Goal: Task Accomplishment & Management: Complete application form

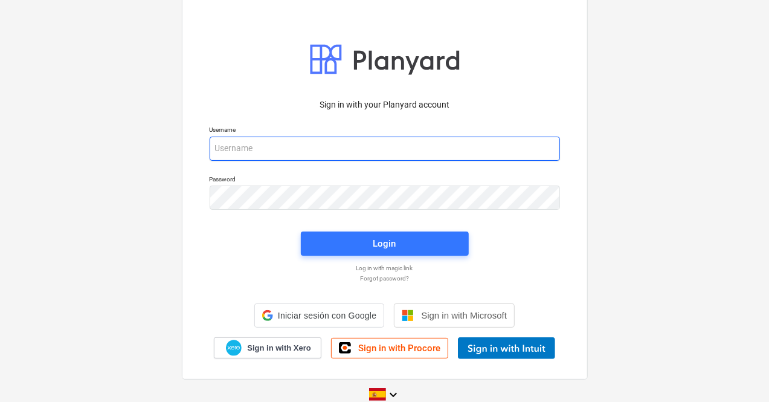
click at [261, 148] on div at bounding box center [385, 148] width 350 height 24
paste input "[EMAIL_ADDRESS][DOMAIN_NAME]"
type input "[EMAIL_ADDRESS][DOMAIN_NAME]"
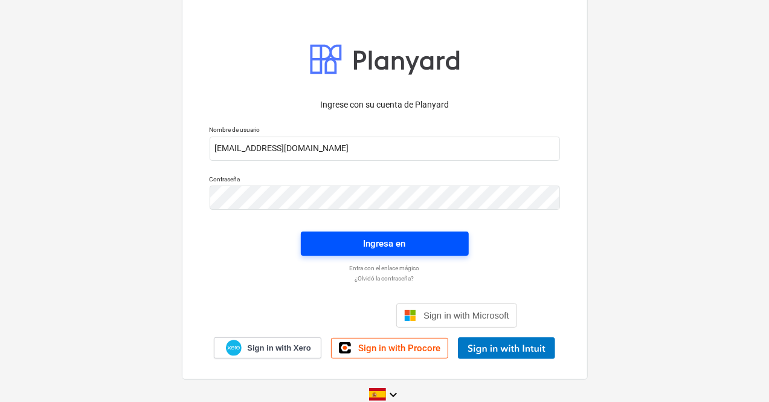
click at [359, 242] on span "Ingresa en" at bounding box center [384, 244] width 139 height 16
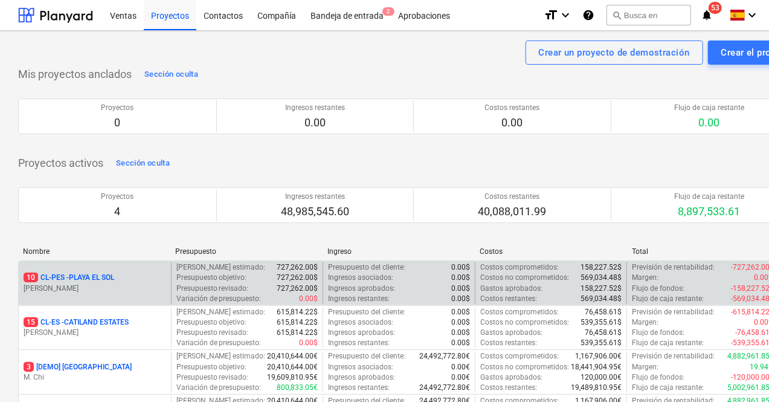
click at [103, 278] on p "10 CL-PES - [GEOGRAPHIC_DATA]" at bounding box center [69, 277] width 91 height 10
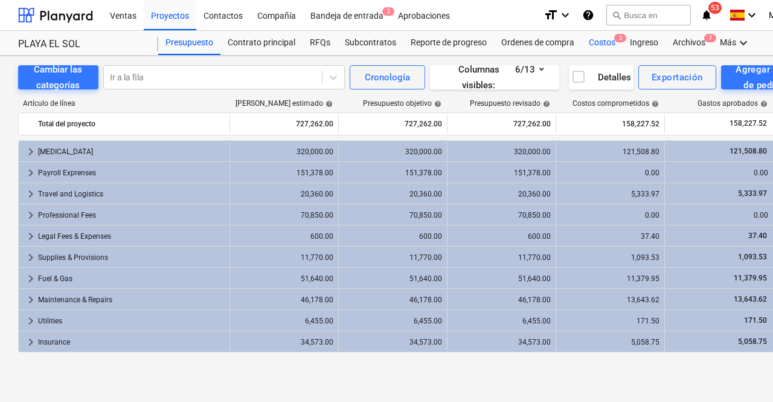
click at [603, 43] on div "Costos 3" at bounding box center [602, 43] width 41 height 24
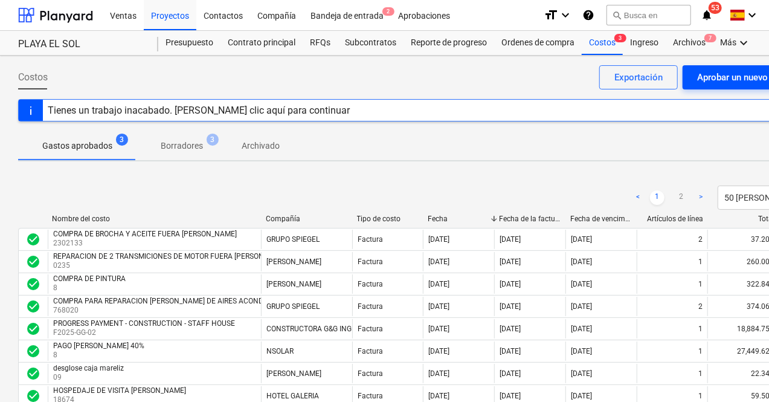
click at [734, 76] on div "Aprobar un nuevo costo" at bounding box center [745, 77] width 97 height 16
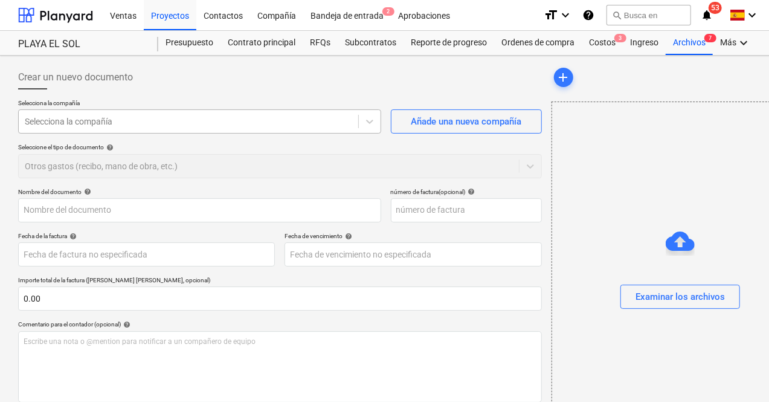
click at [228, 124] on div at bounding box center [188, 121] width 327 height 12
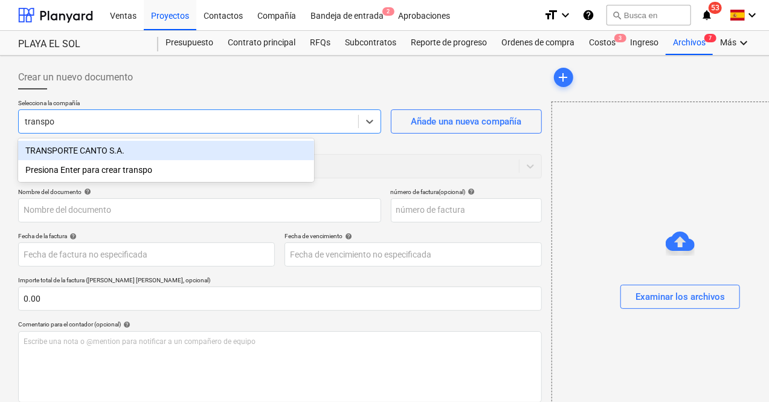
type input "transpor"
click at [136, 146] on div "TRANSPORTE CANTO S.A." at bounding box center [166, 150] width 296 height 19
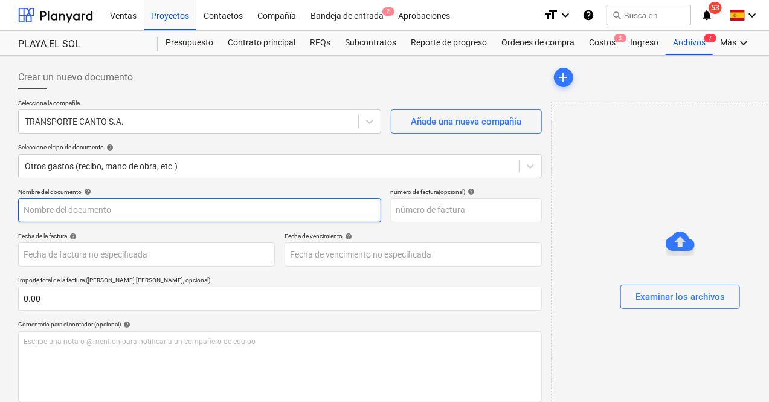
click at [84, 214] on input "text" at bounding box center [199, 210] width 363 height 24
type input "COMPRA DE GASOLINA"
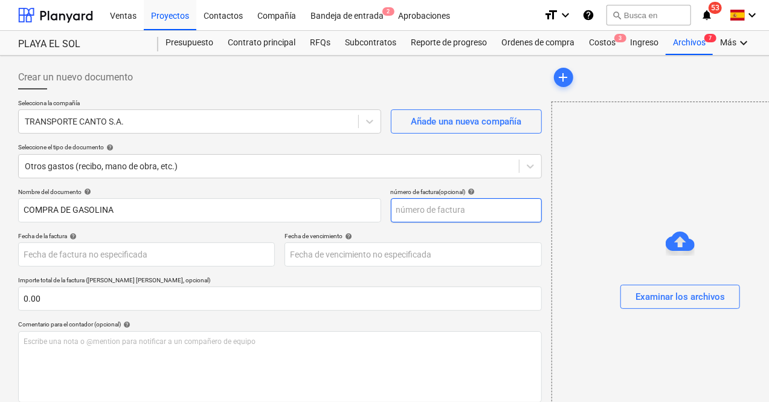
click at [391, 209] on input "text" at bounding box center [466, 210] width 151 height 24
type input "3843"
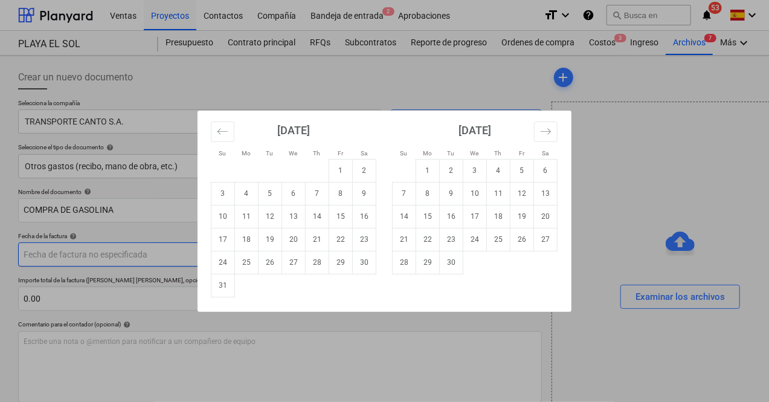
click at [77, 262] on body "Ventas Proyectos Contactos Compañía Bandeja de entrada 2 Aprobaciones format_si…" at bounding box center [384, 201] width 769 height 402
click at [338, 194] on td "8" at bounding box center [341, 193] width 24 height 23
type input "[DATE]"
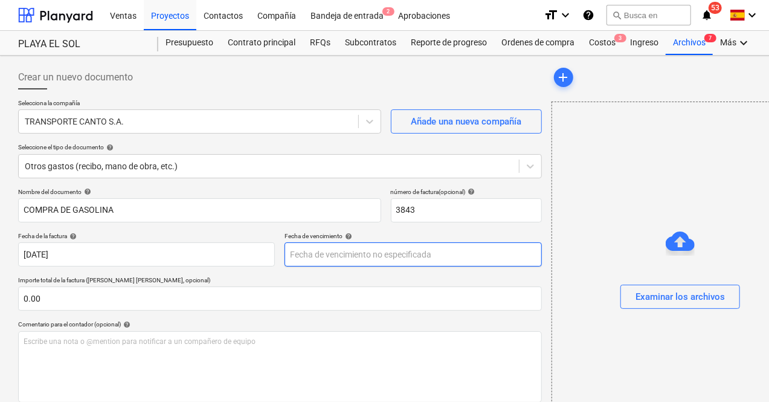
click at [307, 254] on body "Ventas Proyectos Contactos Compañía Bandeja de entrada 2 Aprobaciones format_si…" at bounding box center [384, 201] width 769 height 402
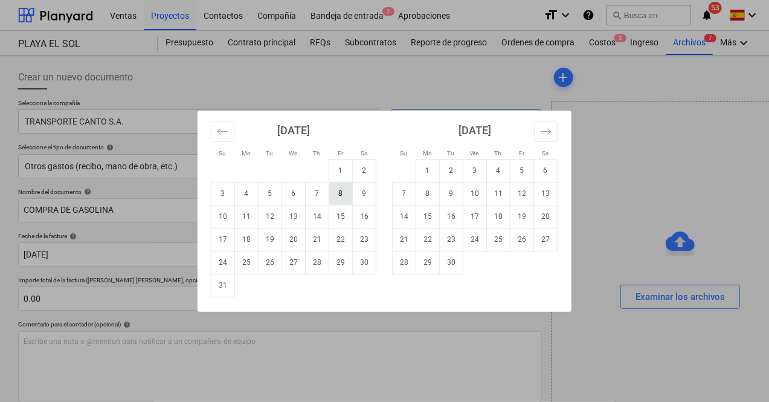
click at [341, 193] on td "8" at bounding box center [341, 193] width 24 height 23
type input "[DATE]"
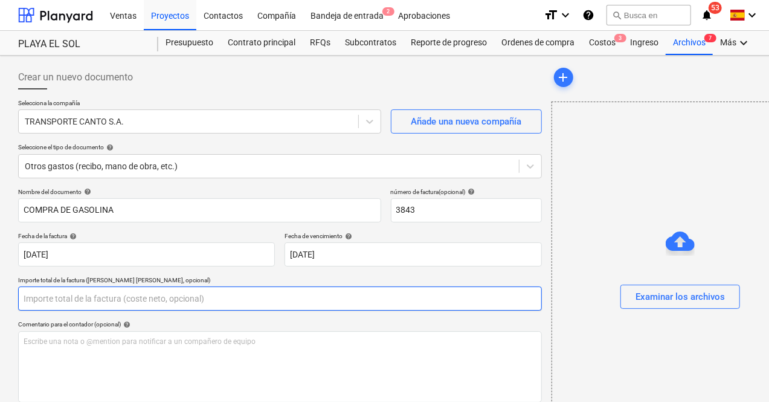
click at [100, 304] on input "text" at bounding box center [280, 298] width 524 height 24
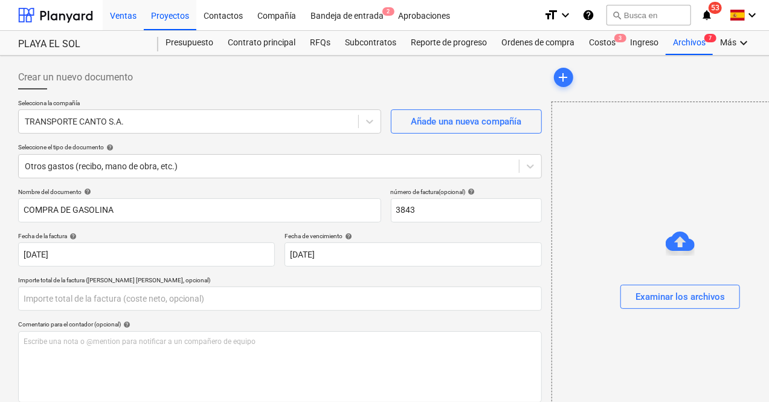
type input "0.00"
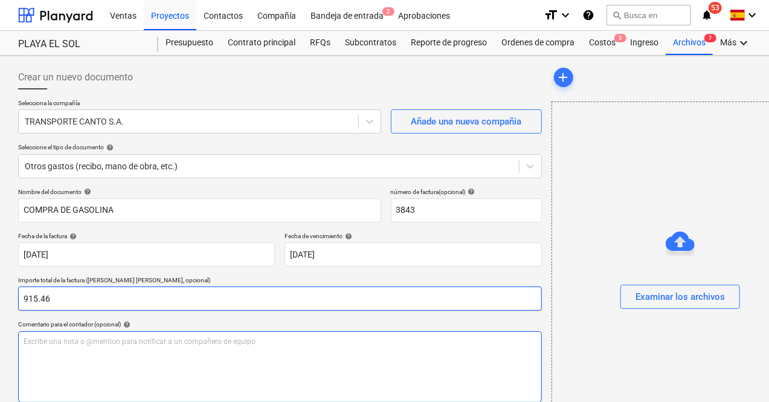
type input "915.46"
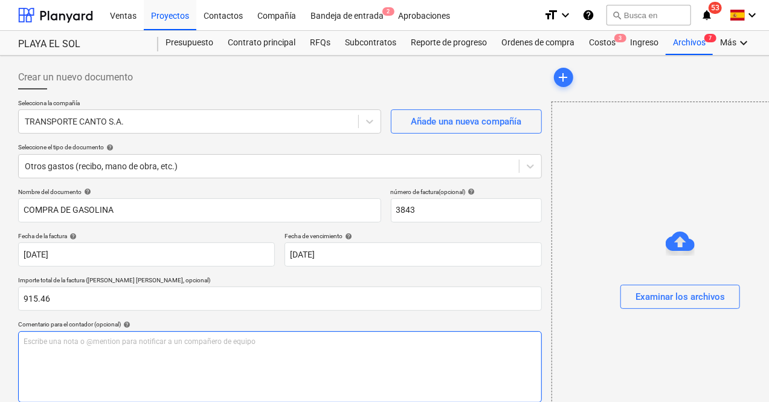
click at [98, 352] on div "Escribe una nota o @mention para notificar a un compañero de equipo ﻿" at bounding box center [280, 366] width 524 height 71
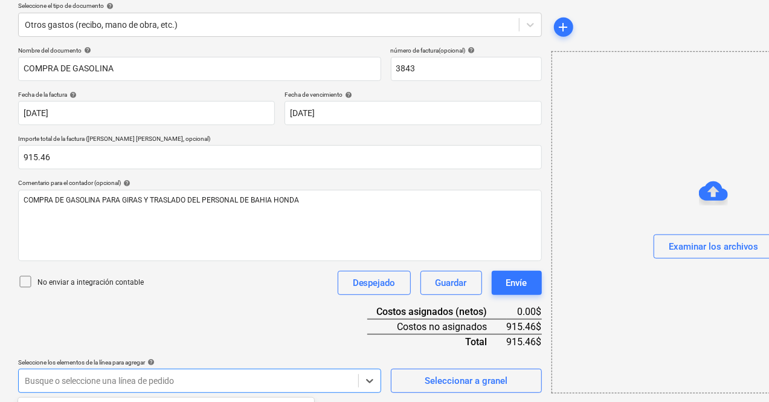
scroll to position [320, 0]
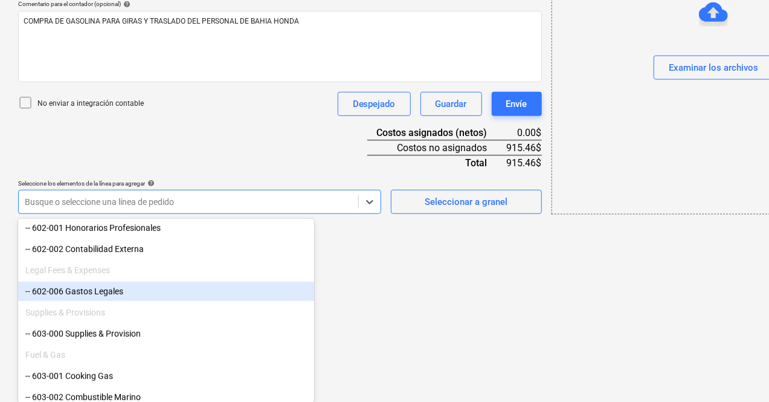
scroll to position [423, 0]
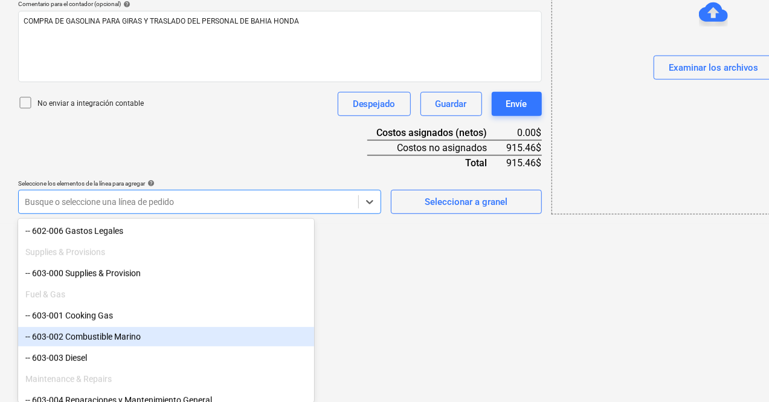
click at [118, 340] on div "-- 603-002 Combustible Marino" at bounding box center [166, 336] width 296 height 19
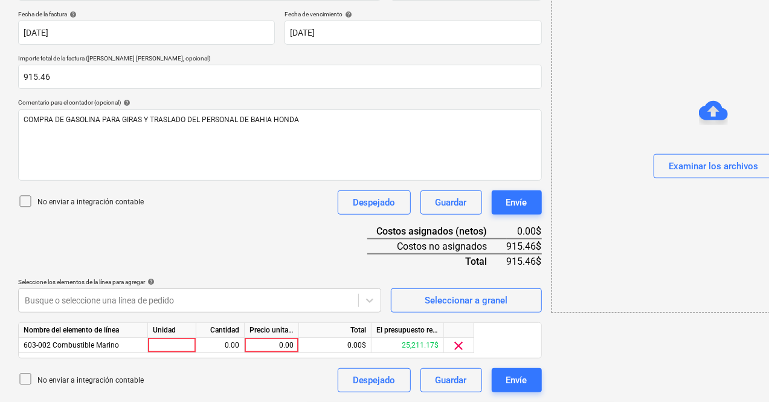
scroll to position [221, 0]
click at [175, 342] on div at bounding box center [172, 345] width 48 height 15
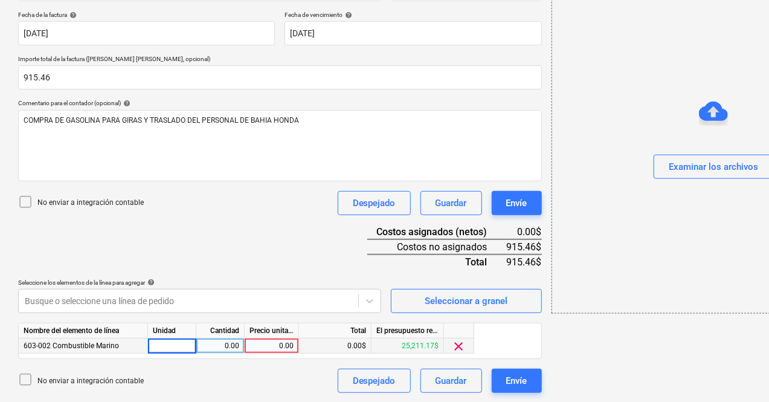
type input "1"
click at [216, 347] on div "0.00" at bounding box center [220, 345] width 38 height 15
type input "1"
click at [261, 348] on div "0.00" at bounding box center [271, 345] width 44 height 15
type input "915.46"
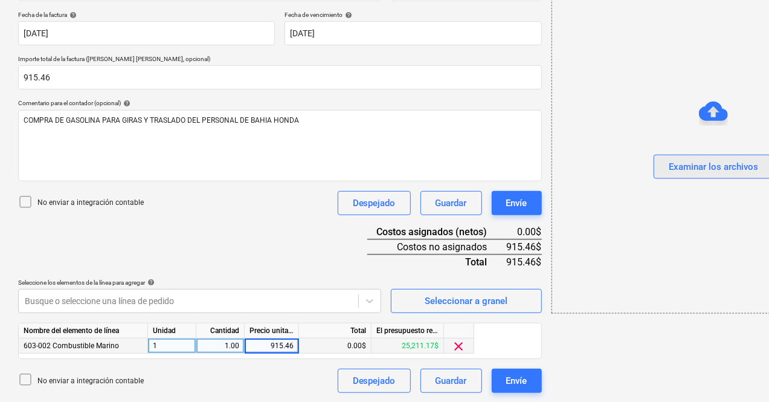
click at [669, 163] on div "Examinar los archivos" at bounding box center [713, 167] width 89 height 16
click at [669, 165] on div "Examinar los archivos" at bounding box center [713, 167] width 89 height 16
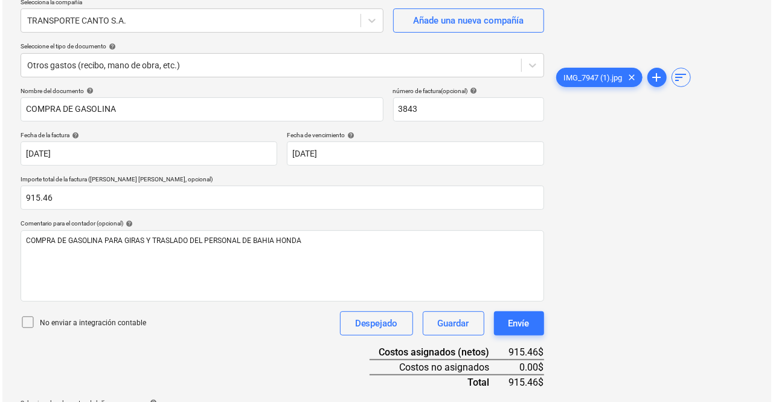
scroll to position [221, 0]
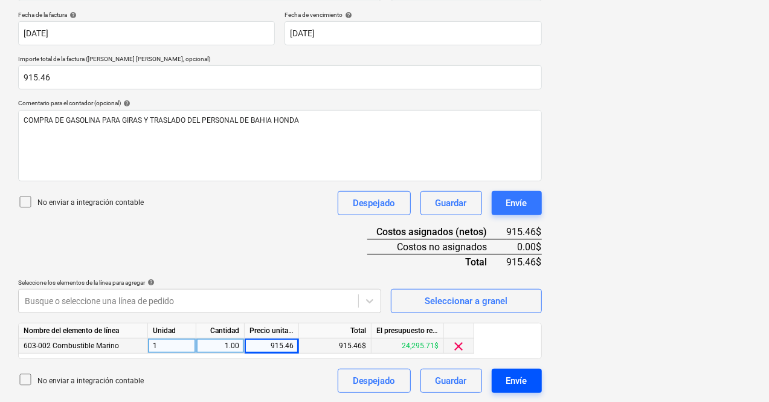
click at [506, 380] on div "Envíe" at bounding box center [516, 381] width 21 height 16
